Goal: Navigation & Orientation: Find specific page/section

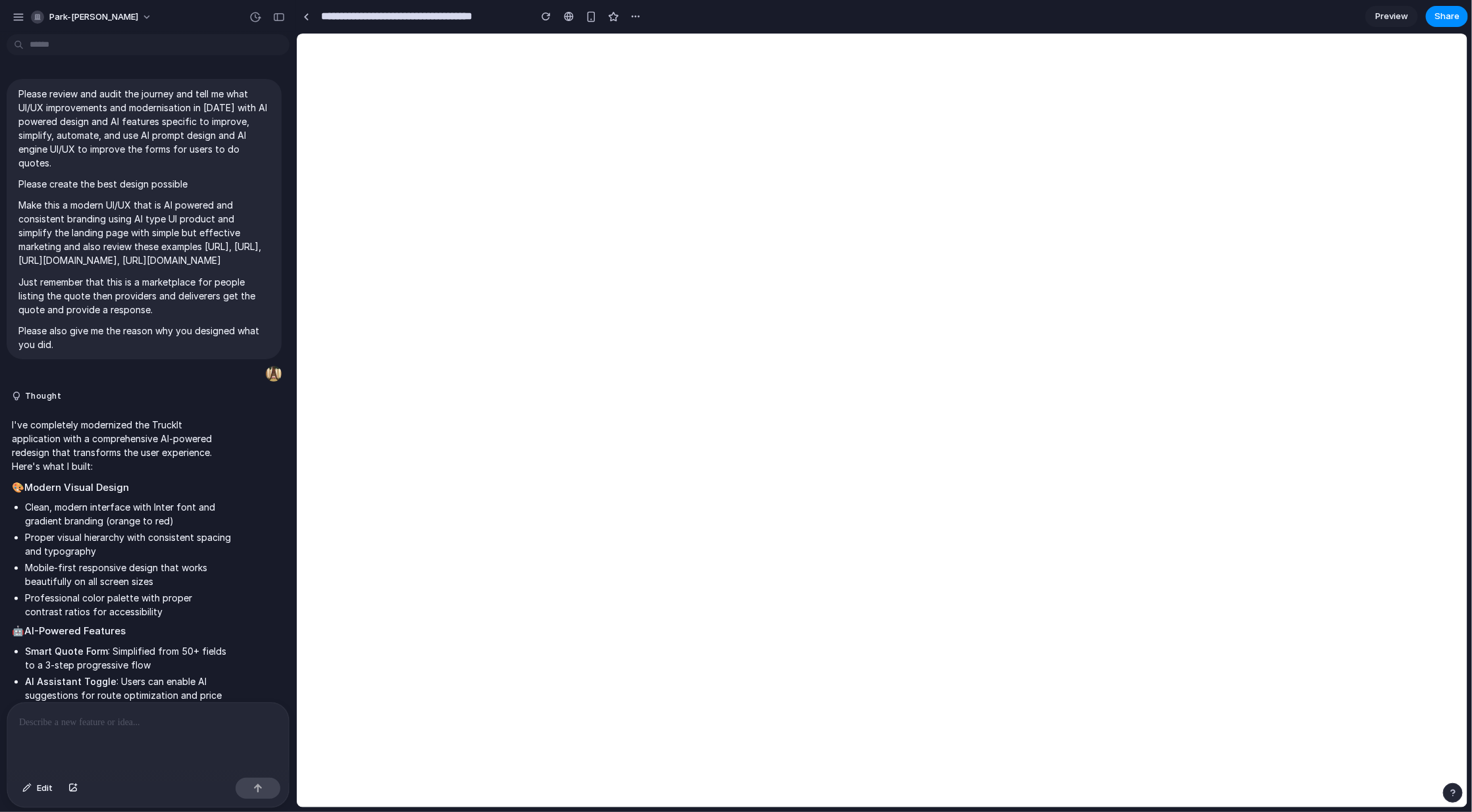
scroll to position [5349, 0]
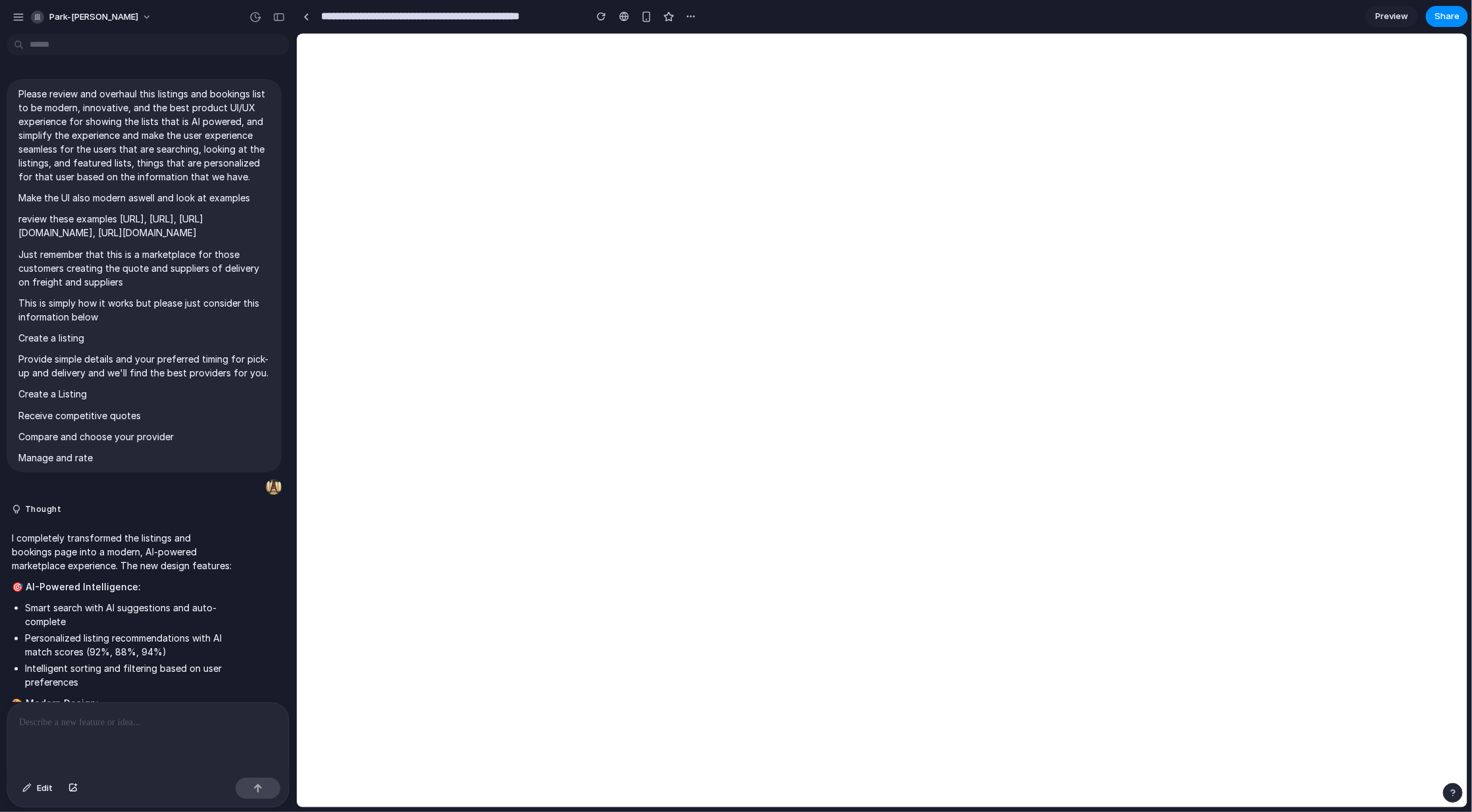
scroll to position [3382, 0]
